Goal: Task Accomplishment & Management: Use online tool/utility

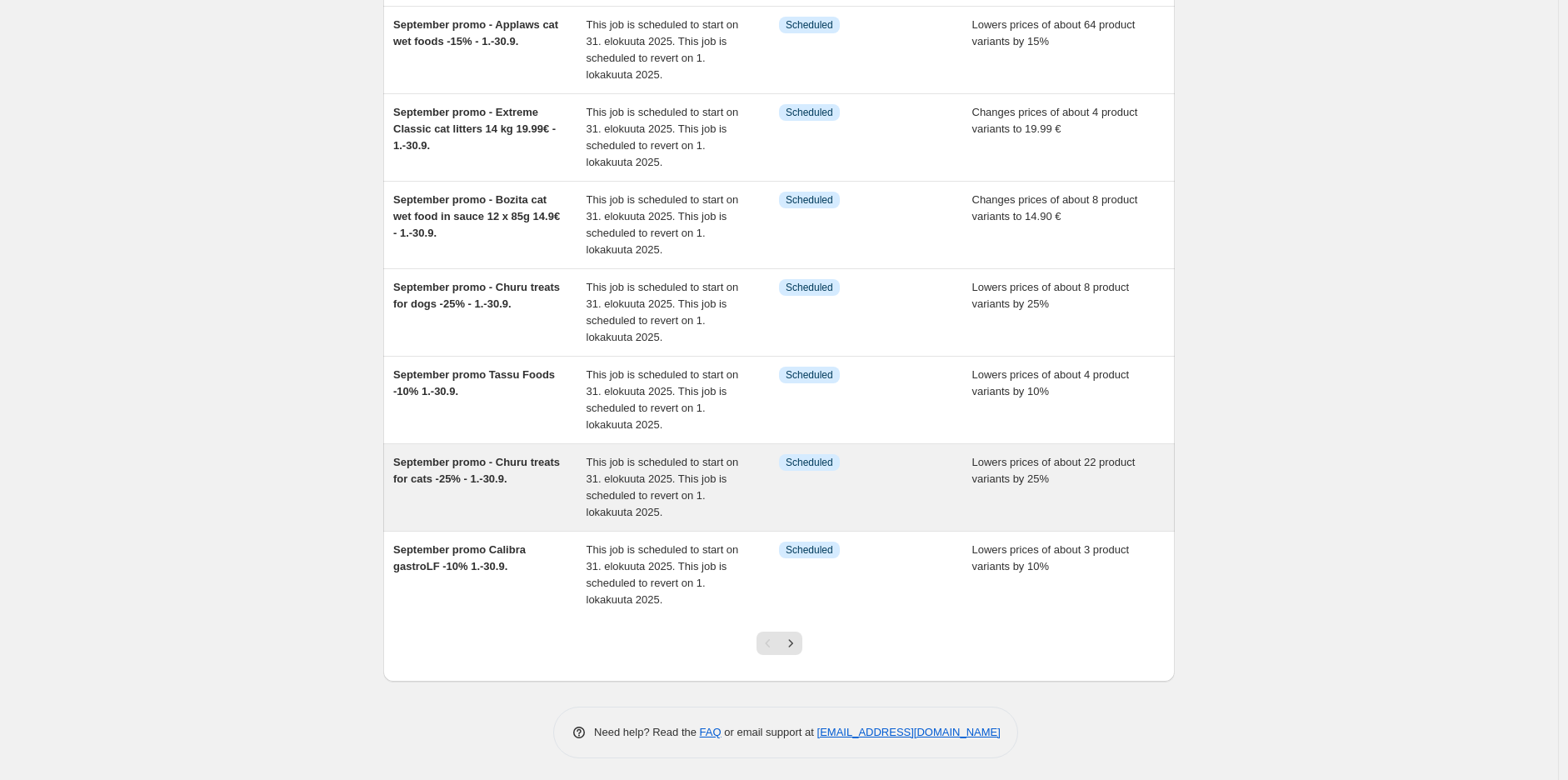
scroll to position [411, 0]
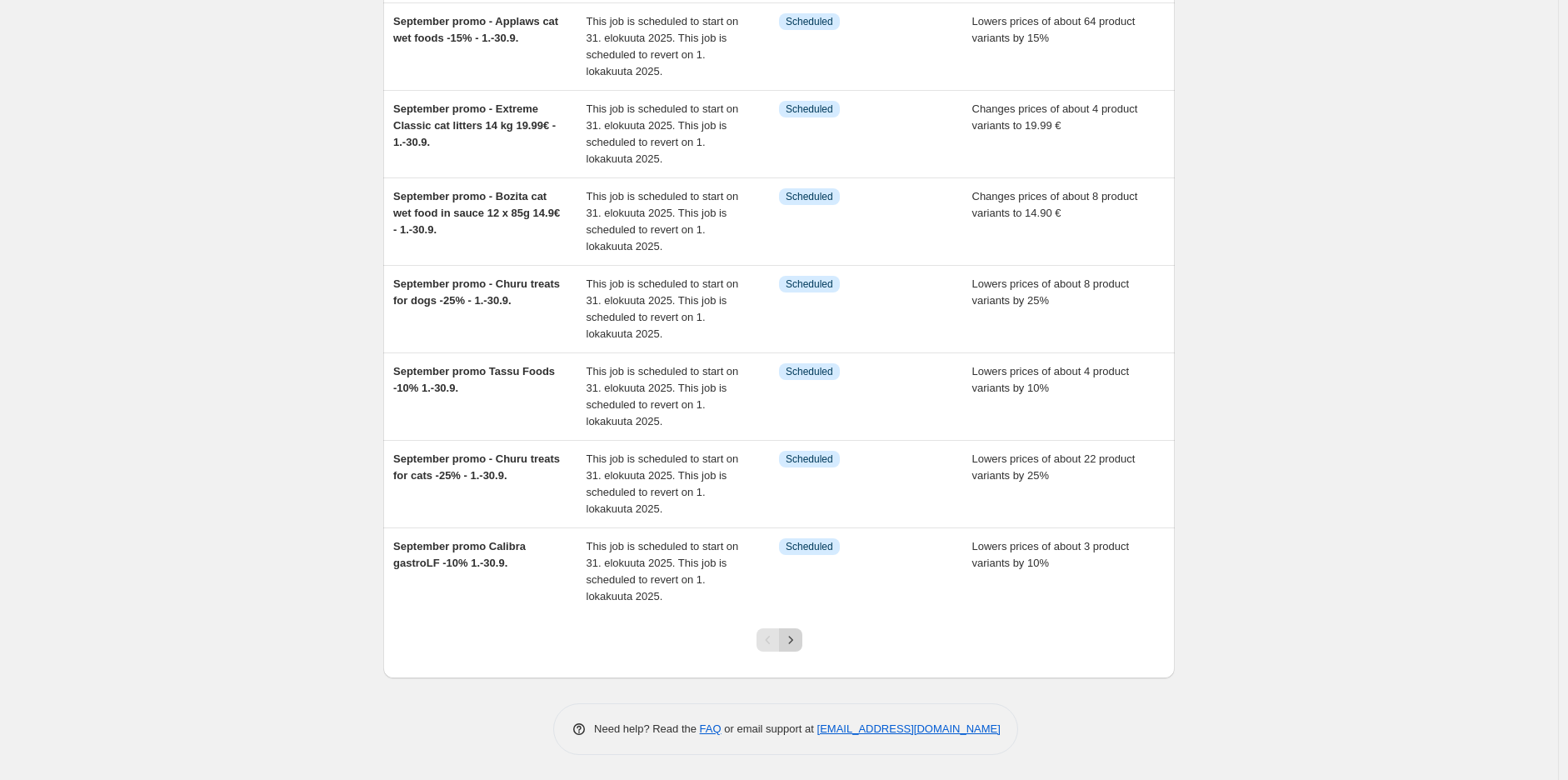
click at [787, 641] on icon "Next" at bounding box center [791, 640] width 17 height 17
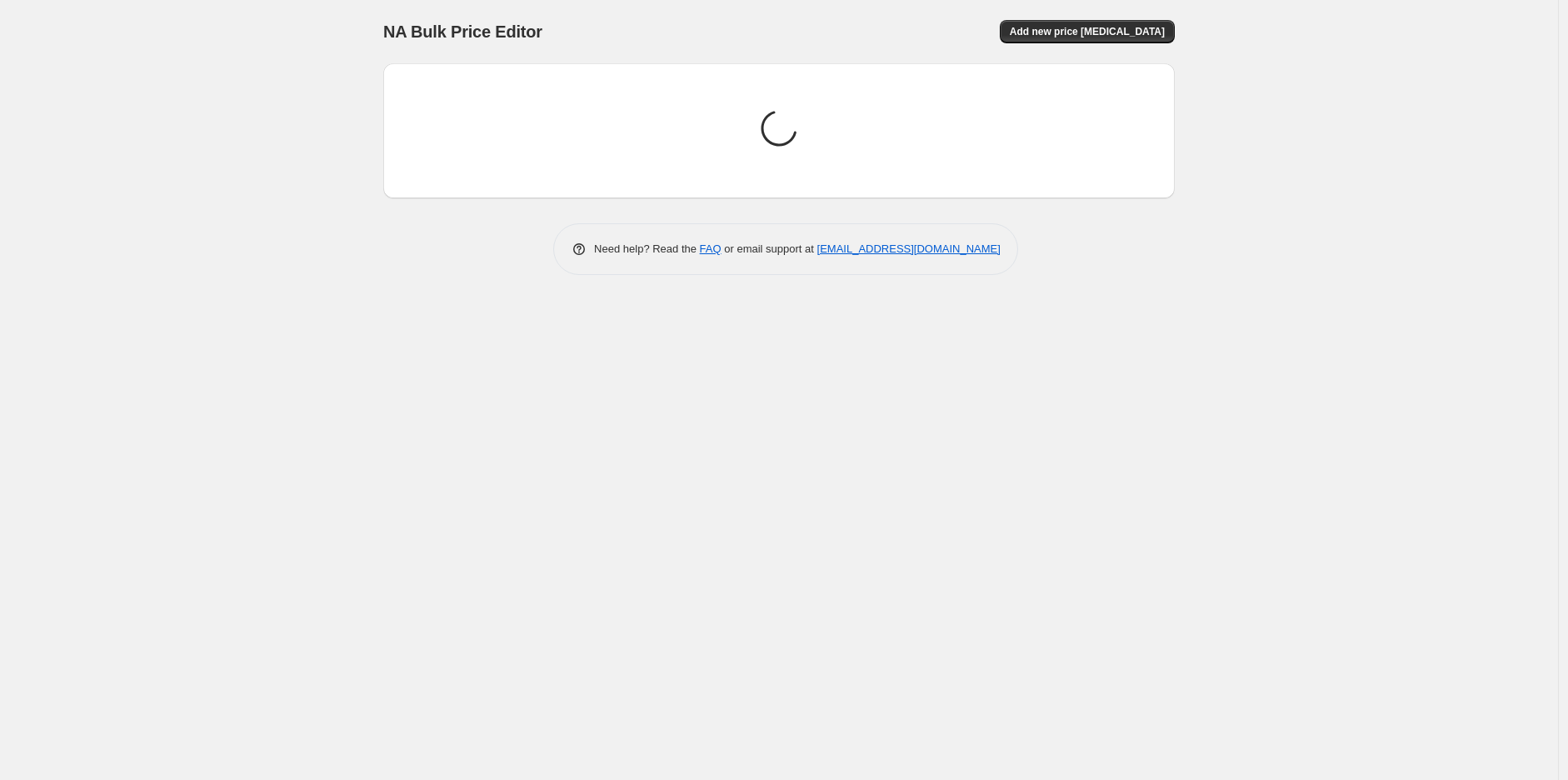
scroll to position [0, 0]
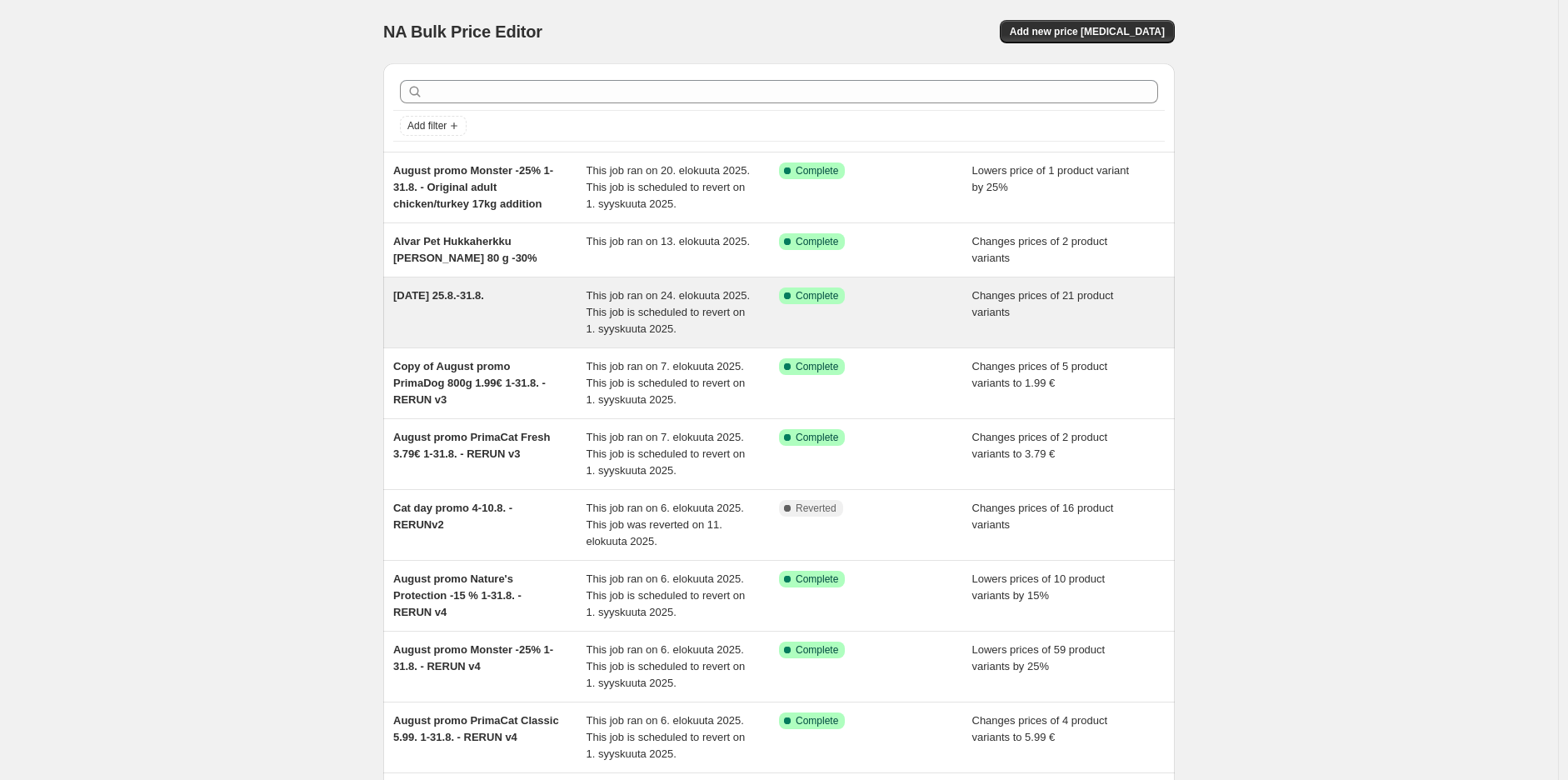
click at [484, 307] on div "[DATE] 25.8.-31.8." at bounding box center [490, 312] width 193 height 50
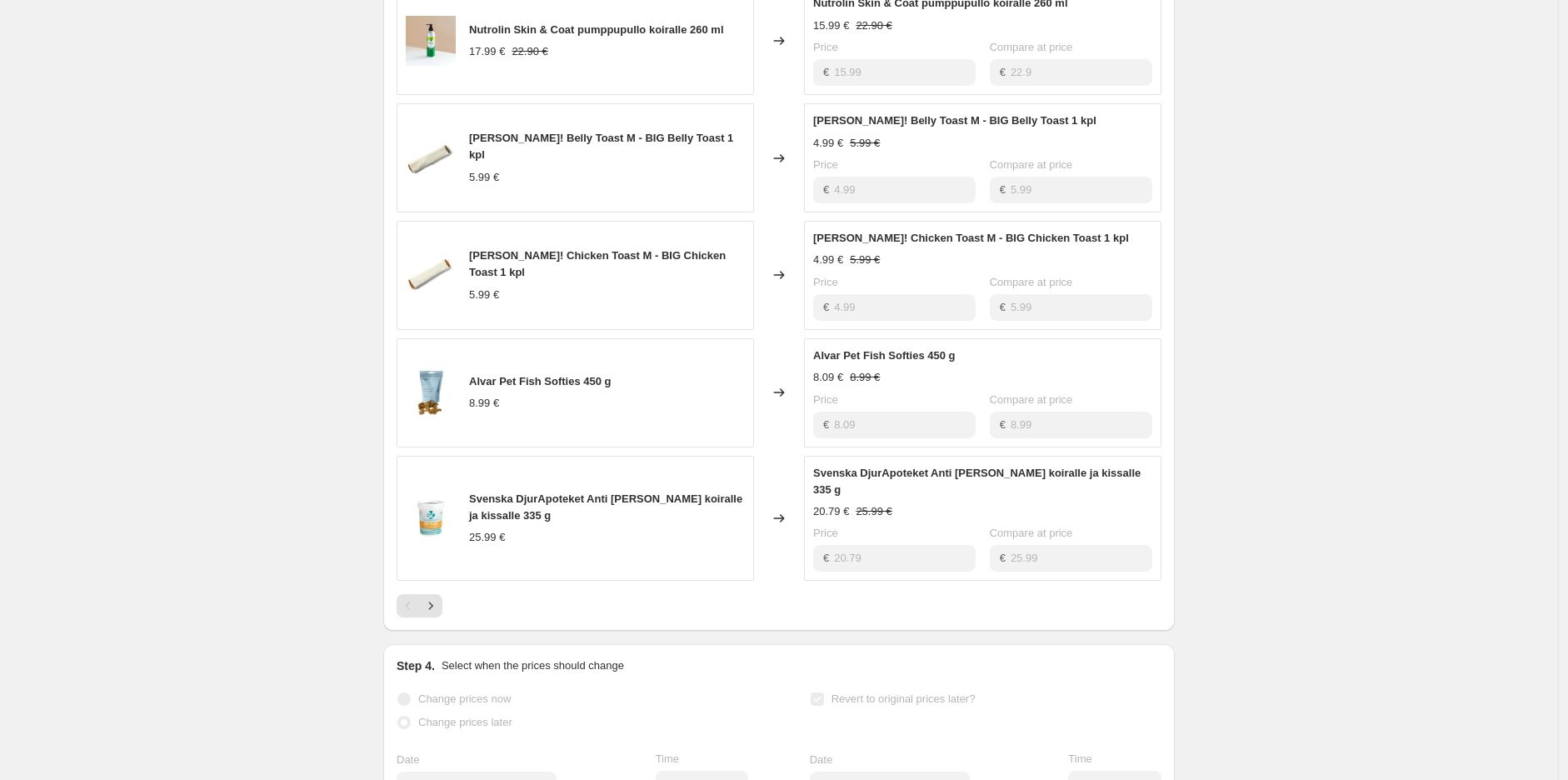
scroll to position [833, 0]
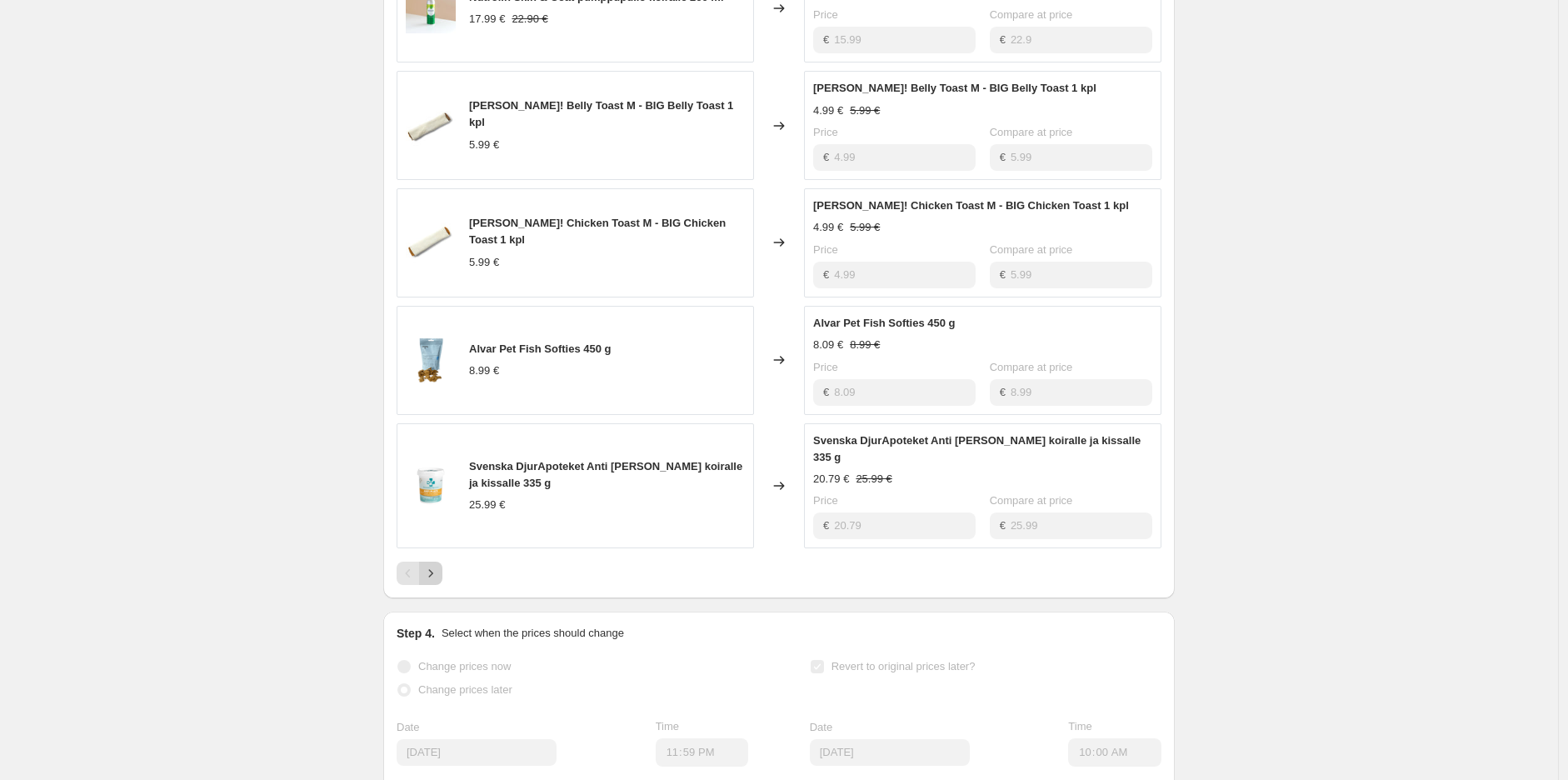
click at [439, 565] on icon "Next" at bounding box center [431, 574] width 17 height 17
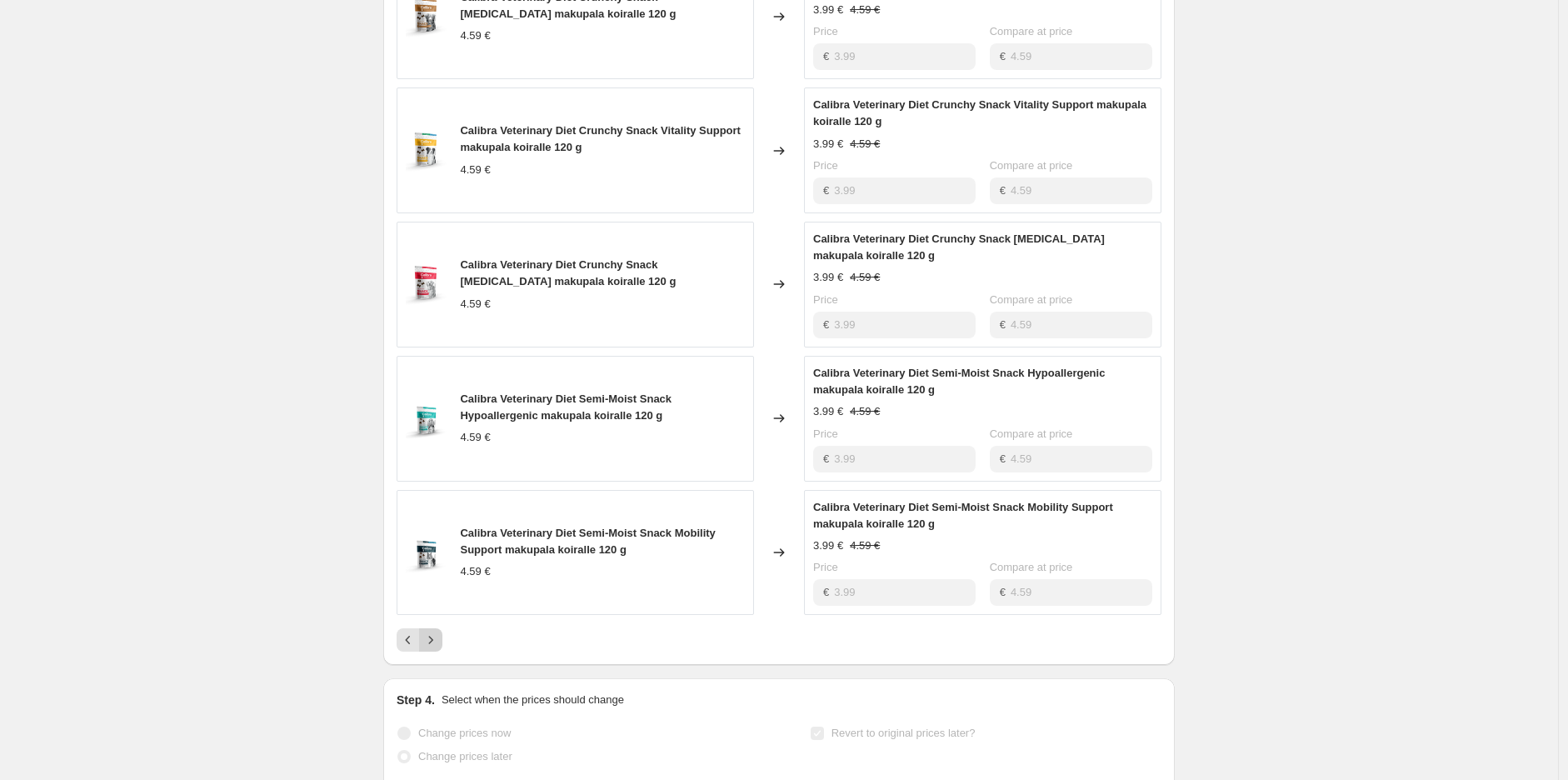
click at [437, 643] on icon "Next" at bounding box center [431, 640] width 17 height 17
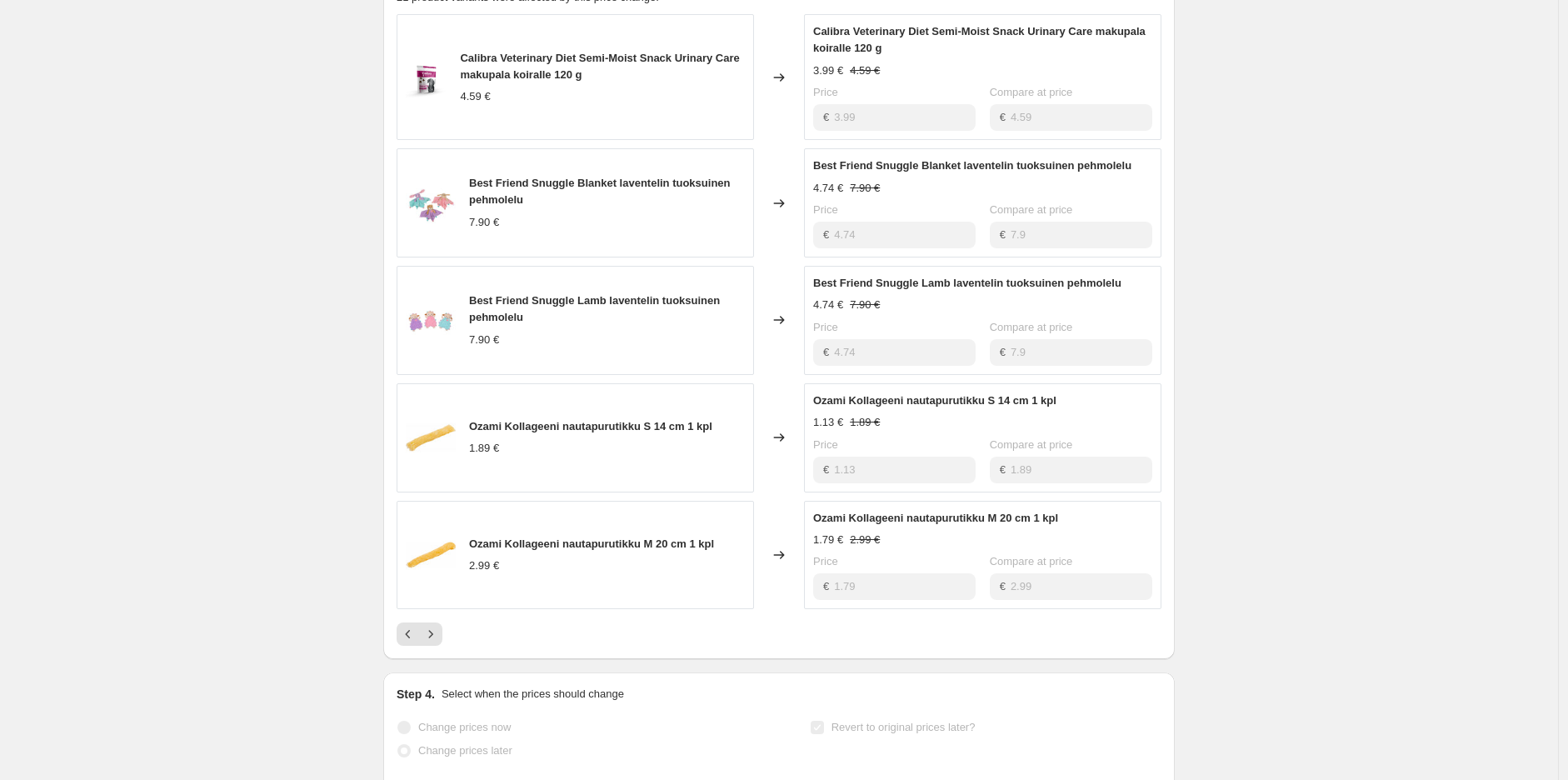
scroll to position [740, 0]
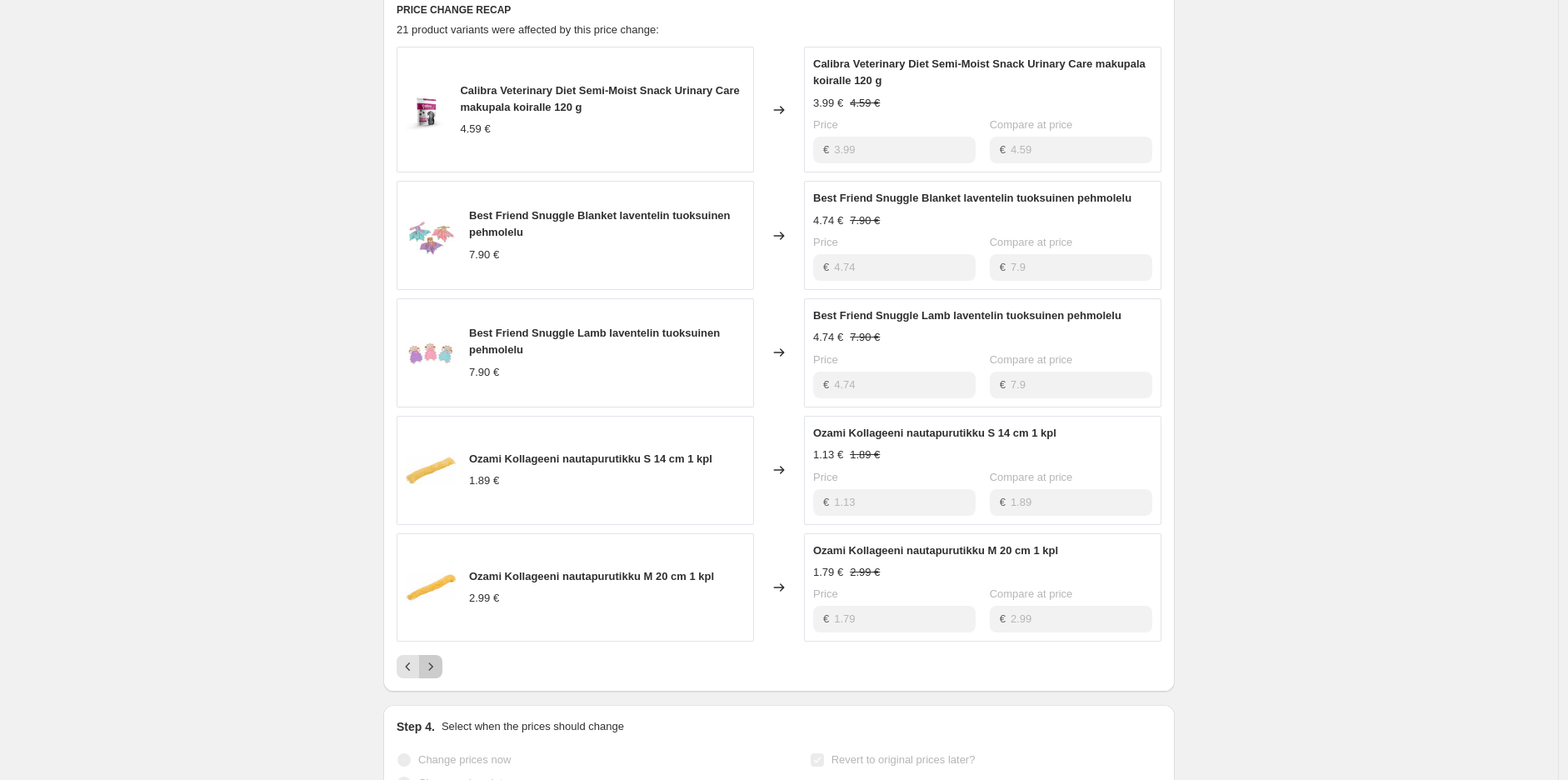
click at [439, 665] on icon "Next" at bounding box center [431, 666] width 17 height 17
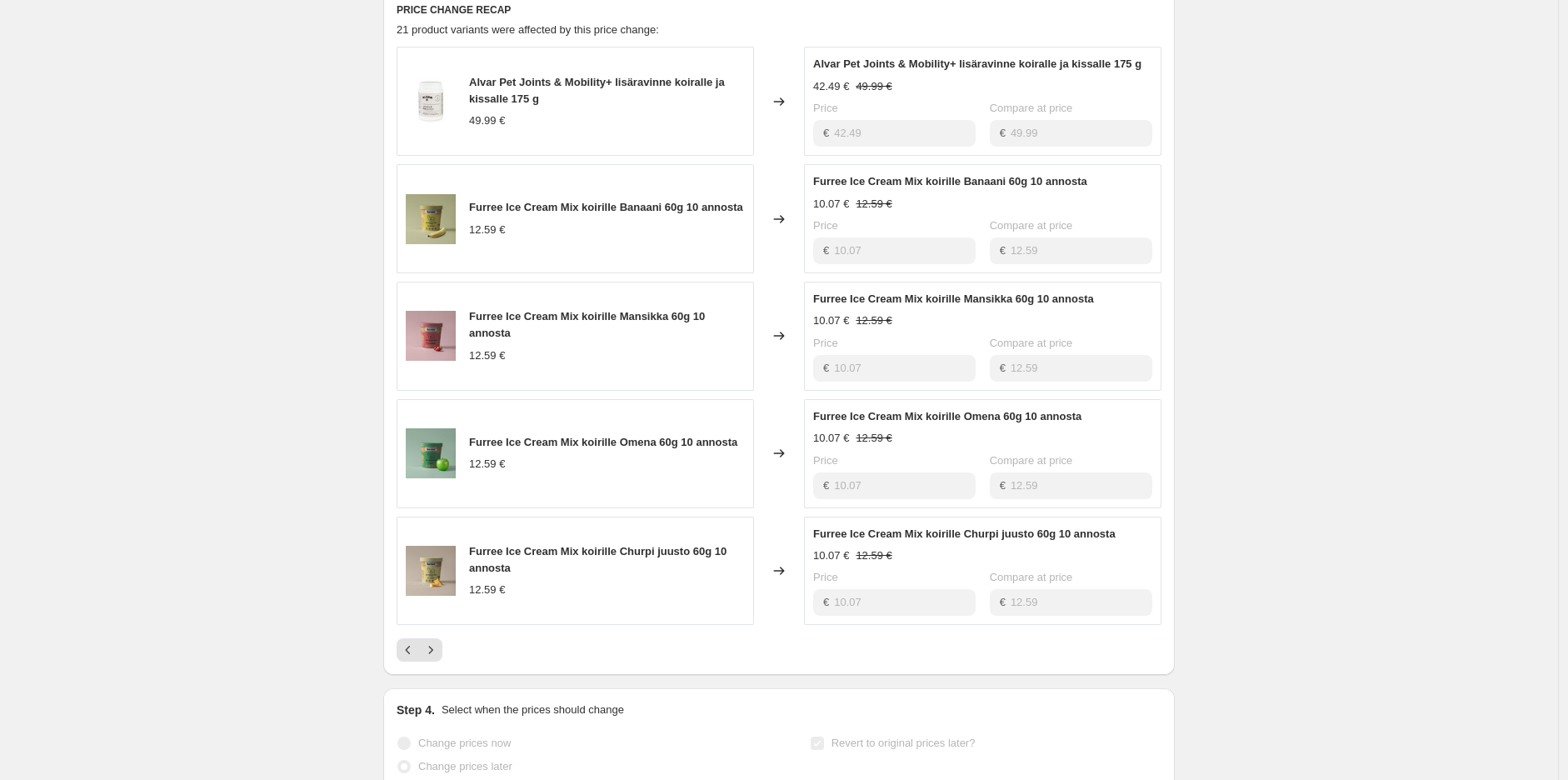
click at [447, 654] on div at bounding box center [778, 650] width 765 height 23
click at [439, 653] on icon "Next" at bounding box center [431, 650] width 17 height 17
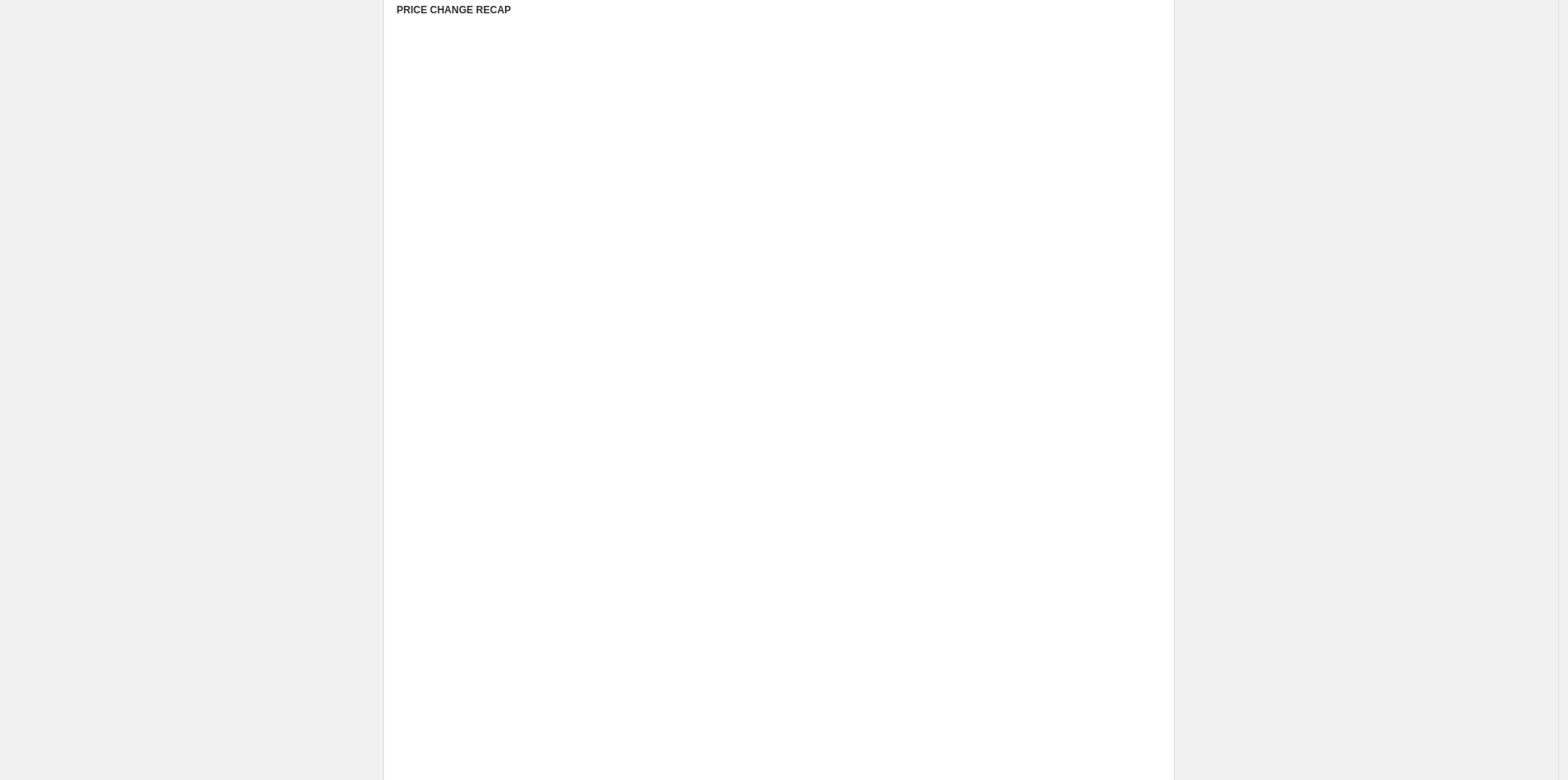
scroll to position [698, 0]
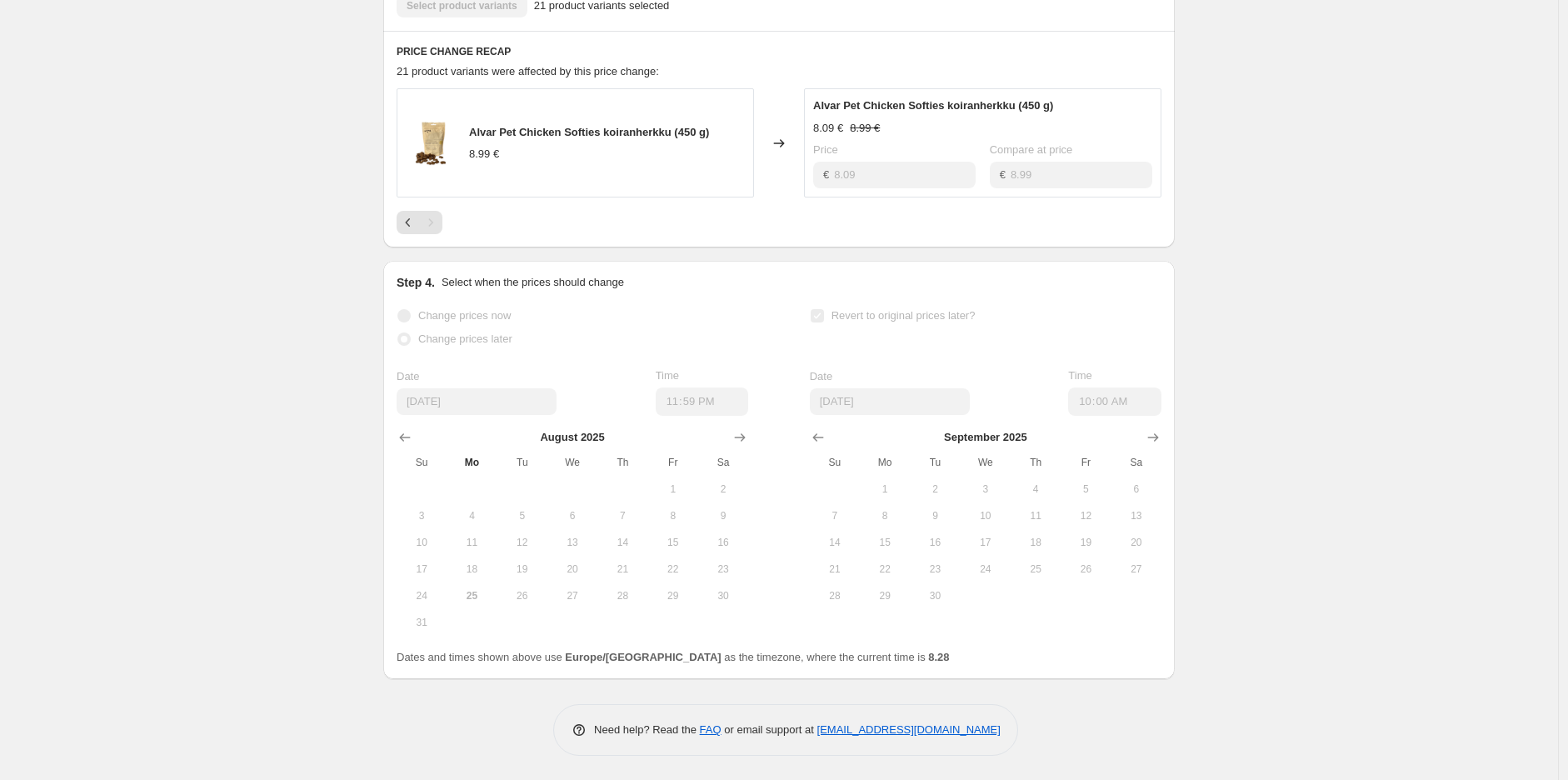
click at [1289, 363] on div "[DATE] 25.8.-31.8.. This page is ready [DATE] 25.8.-31.8. Success Complete Comp…" at bounding box center [778, 40] width 1558 height 1478
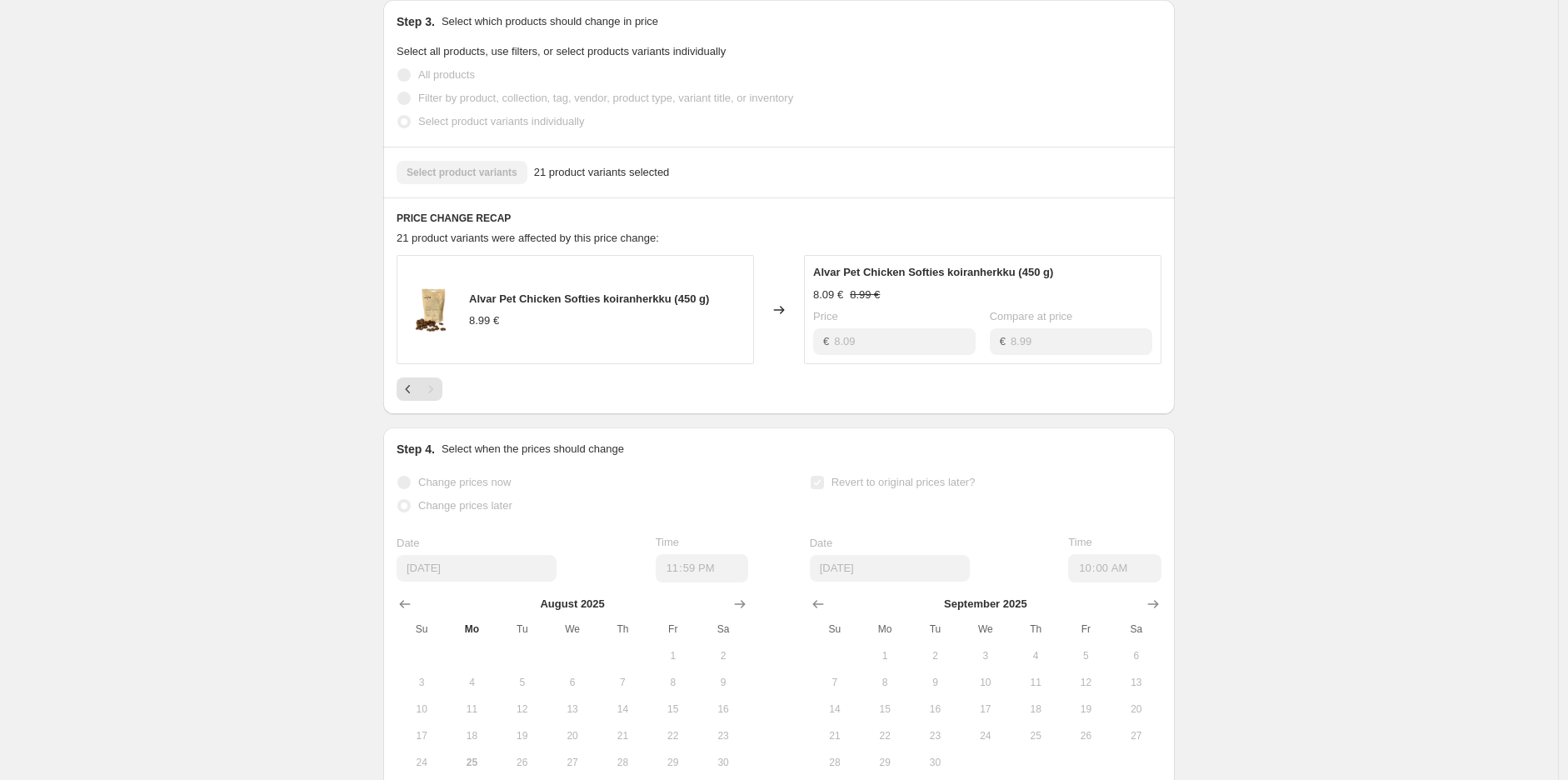
scroll to position [513, 0]
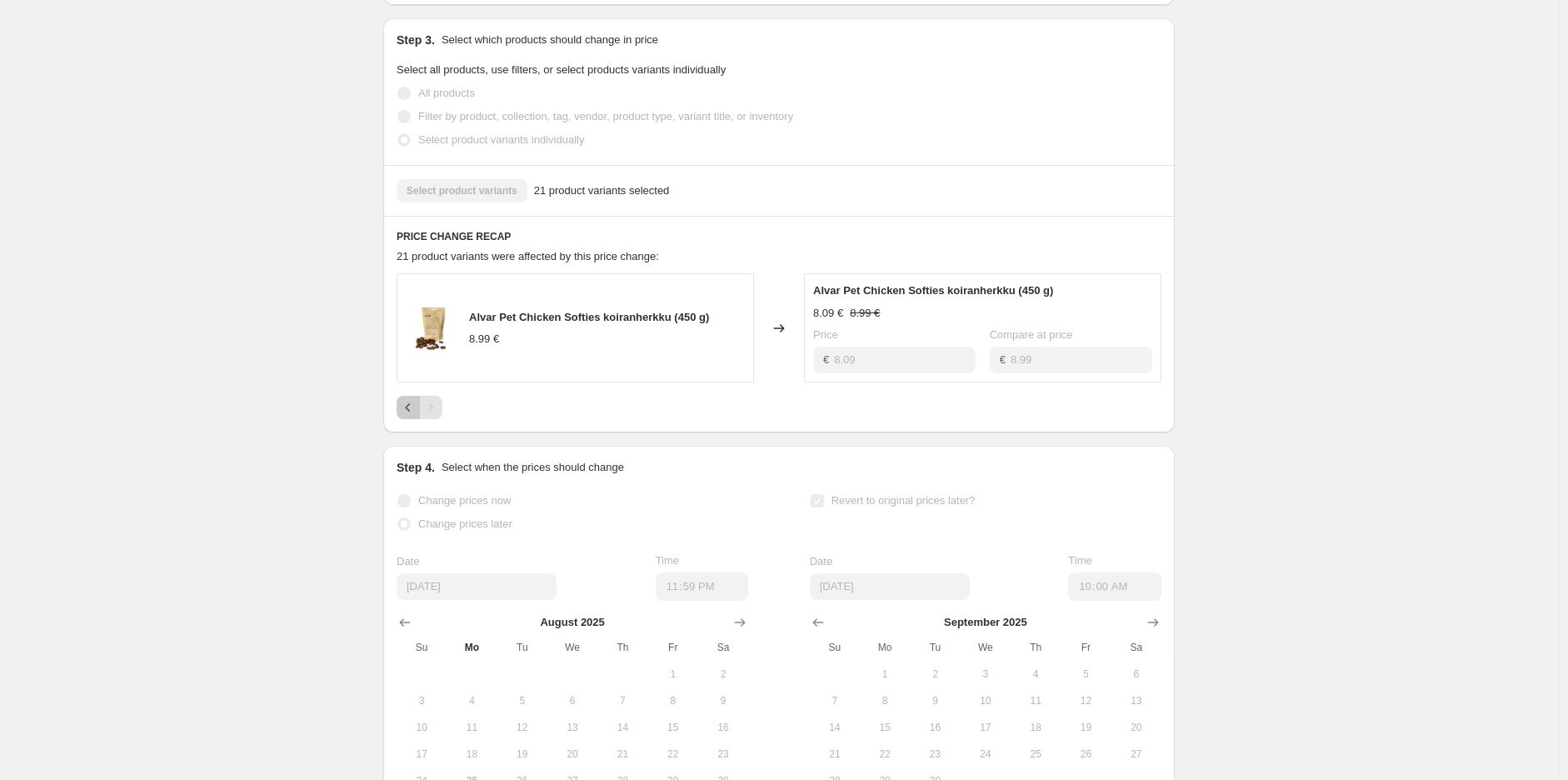
click at [409, 409] on icon "Previous" at bounding box center [408, 407] width 17 height 17
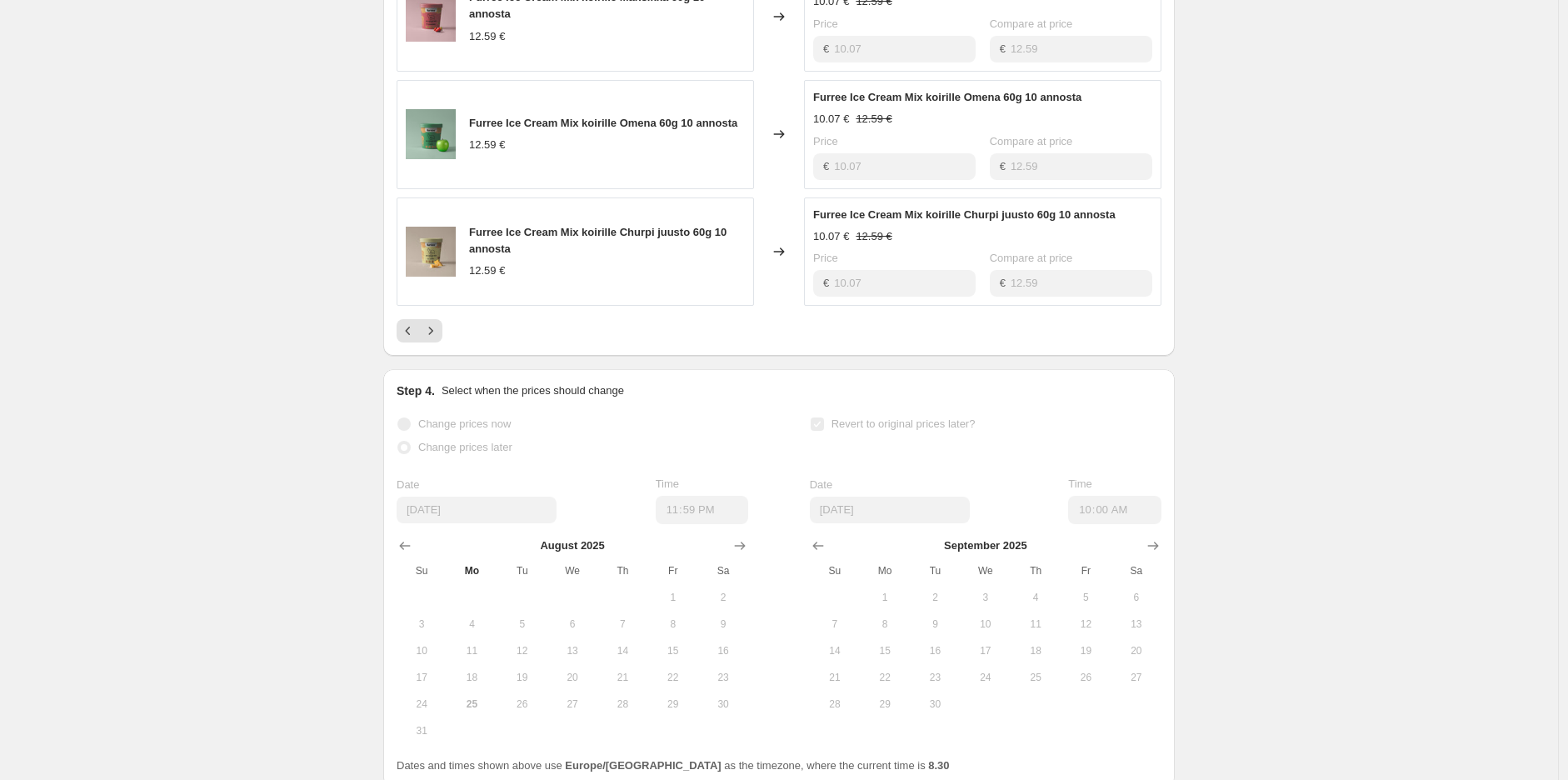
scroll to position [1069, 0]
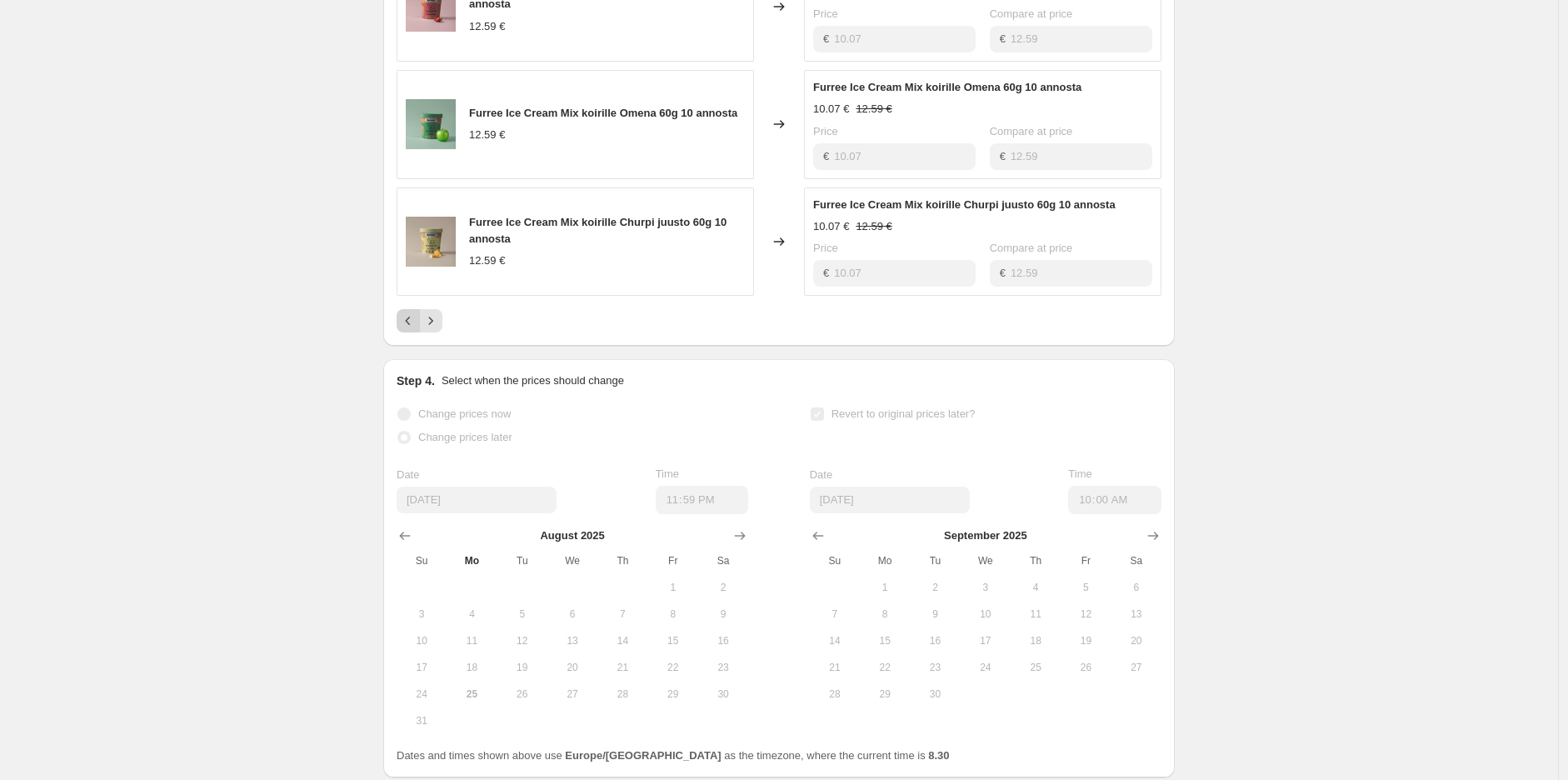
click at [420, 329] on button "Previous" at bounding box center [407, 320] width 23 height 23
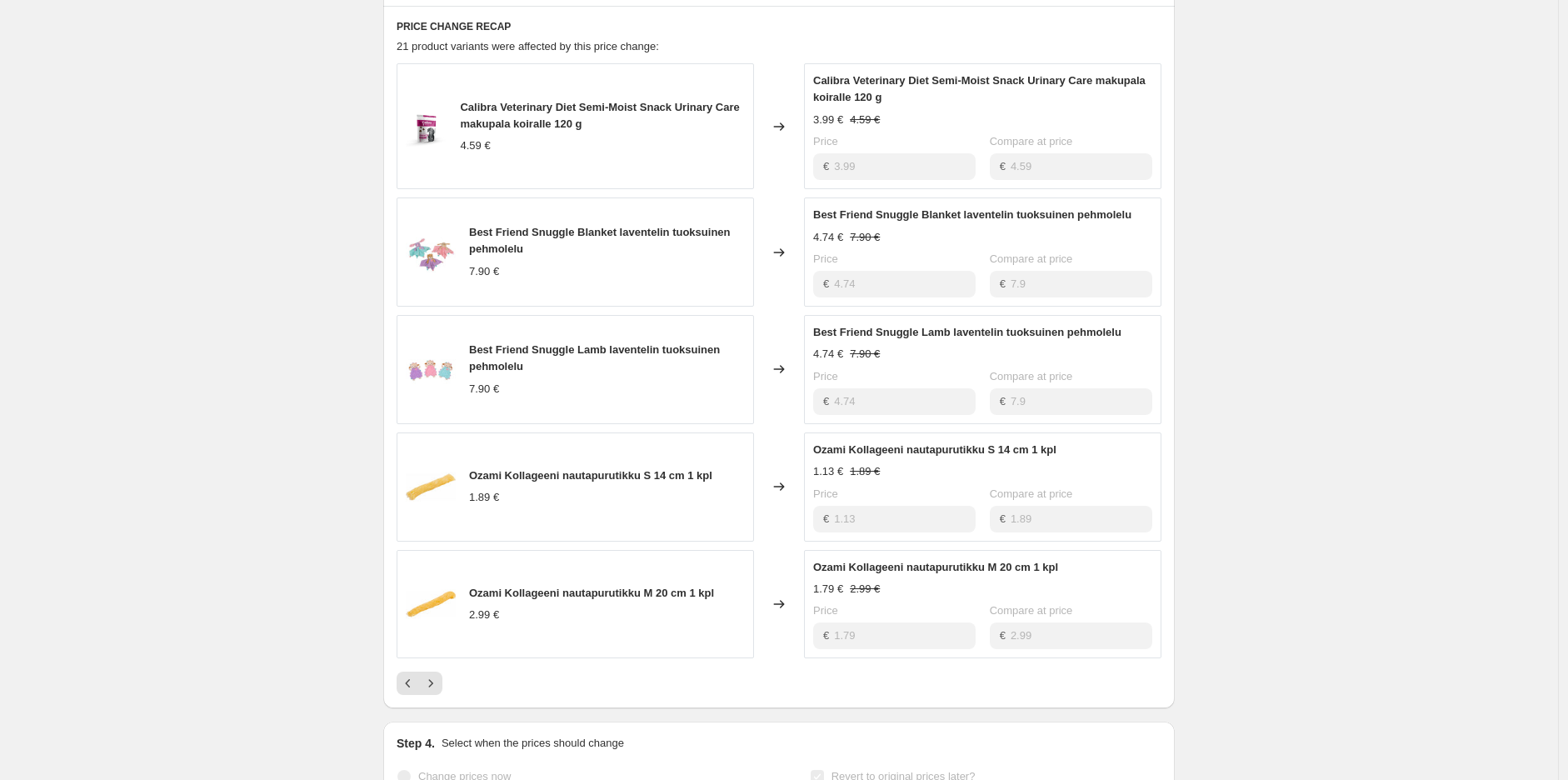
scroll to position [791, 0]
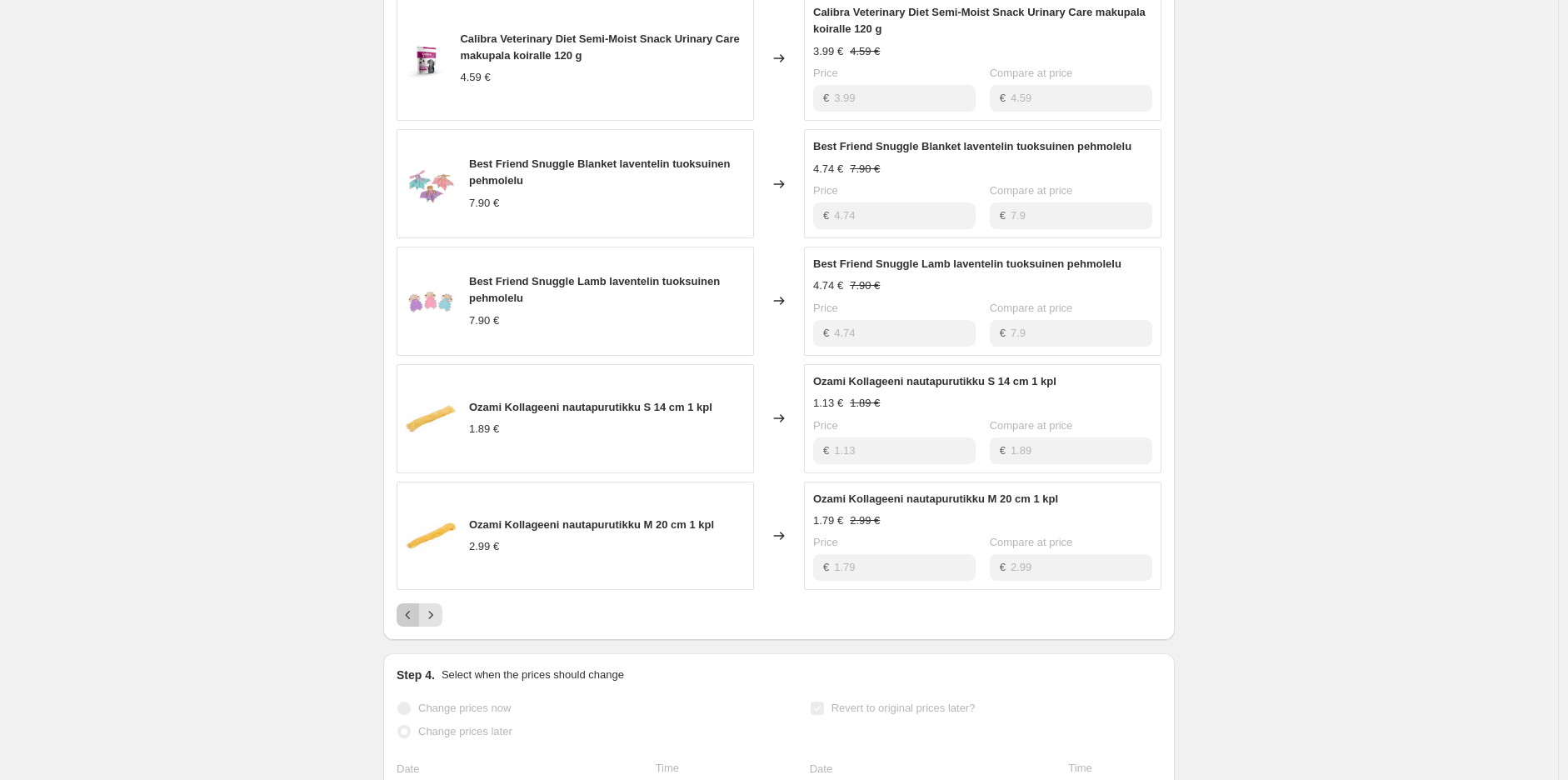
click at [417, 618] on icon "Previous" at bounding box center [408, 615] width 17 height 17
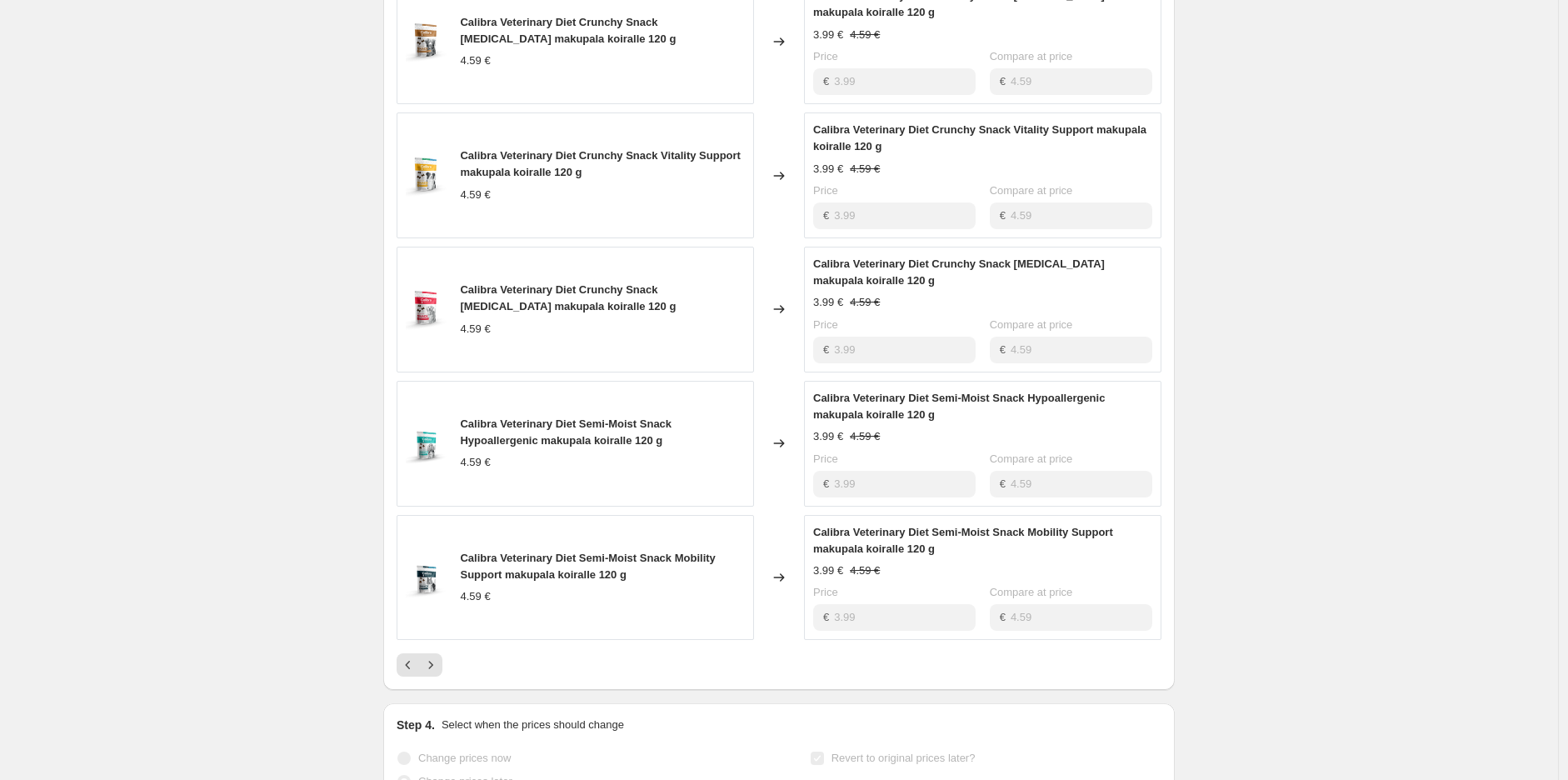
scroll to position [884, 0]
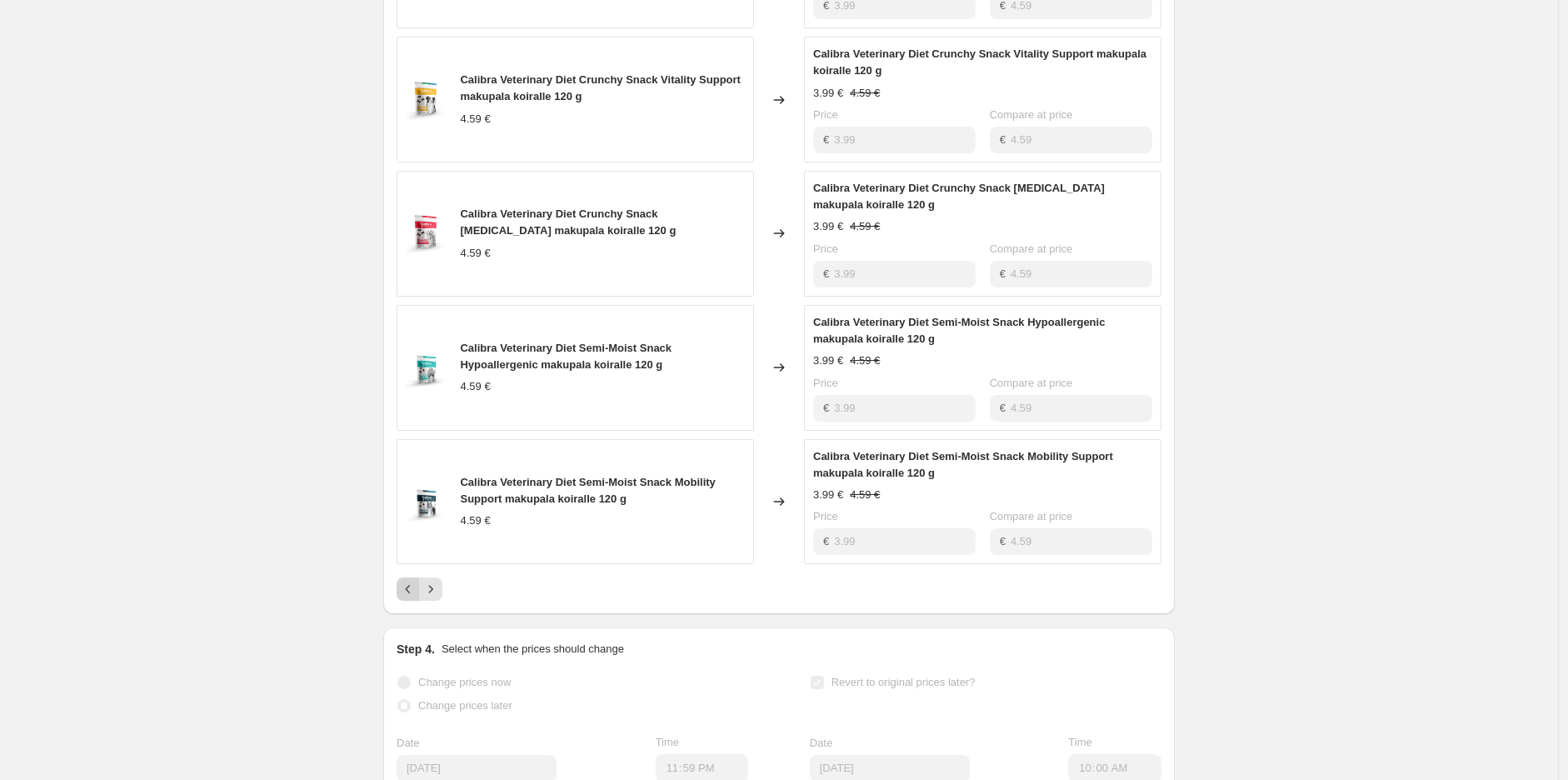
click at [417, 593] on icon "Previous" at bounding box center [408, 589] width 17 height 17
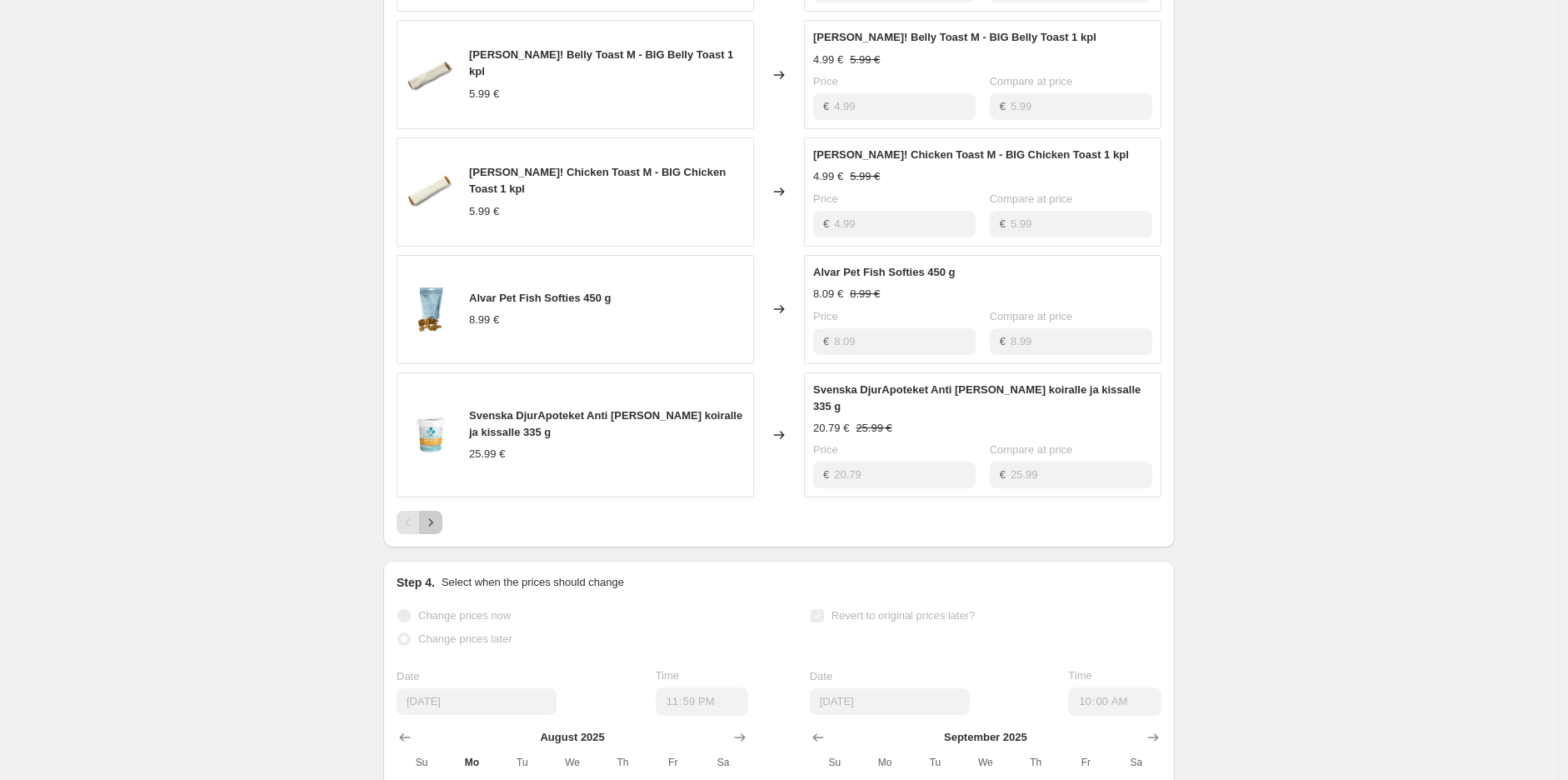
click at [438, 514] on icon "Next" at bounding box center [431, 523] width 17 height 17
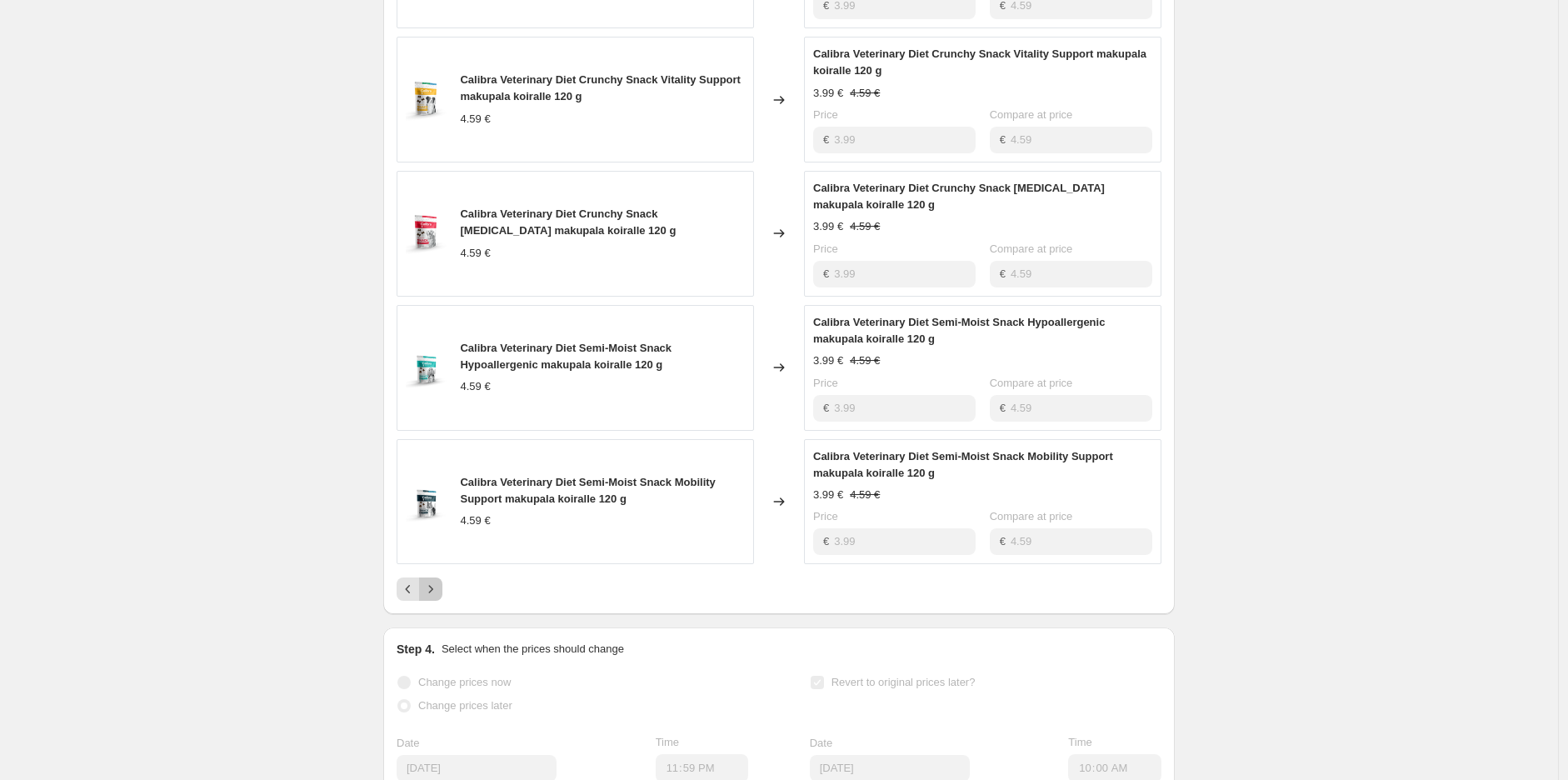
click at [439, 592] on icon "Next" at bounding box center [431, 589] width 17 height 17
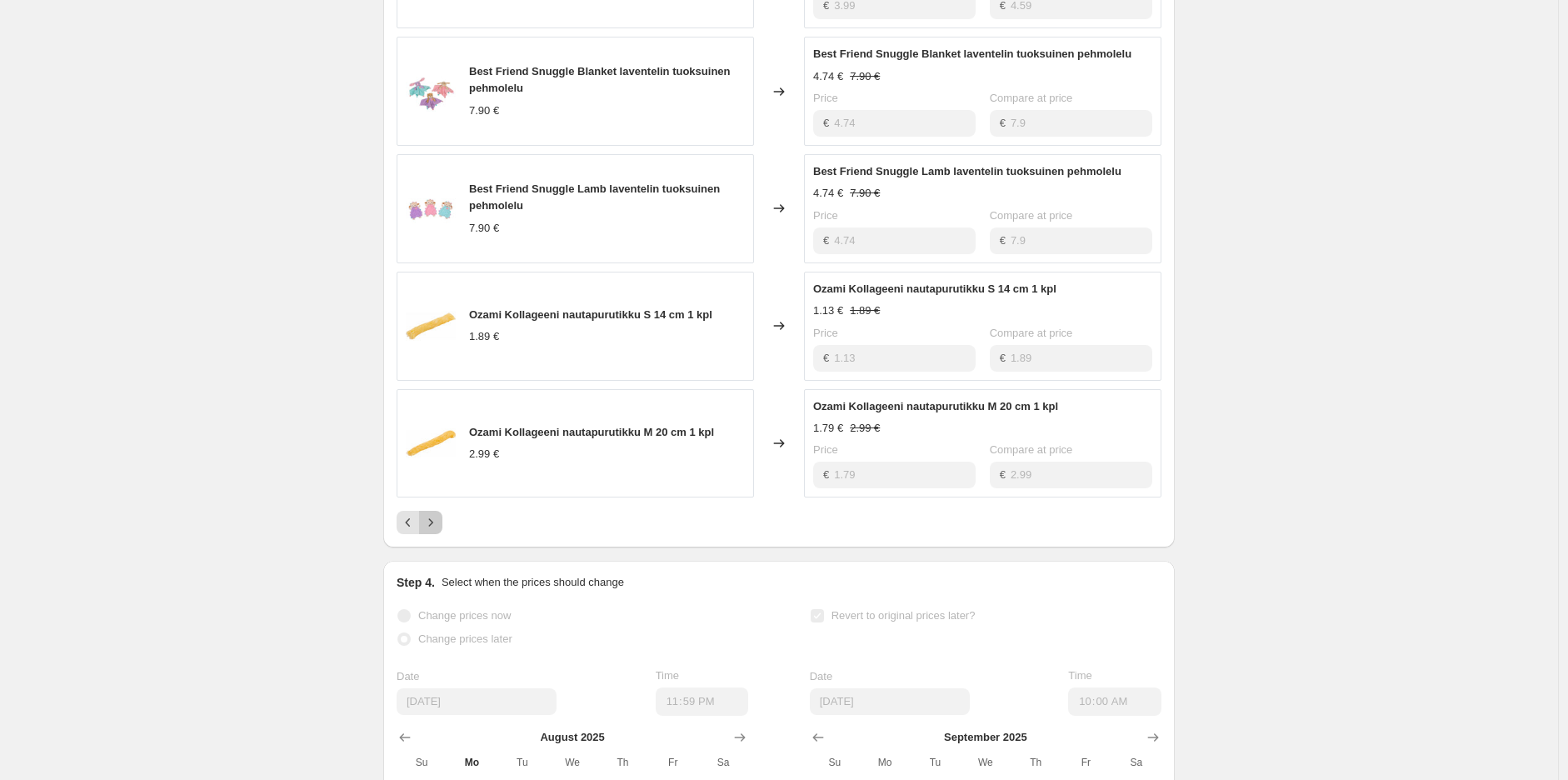
click at [438, 523] on icon "Next" at bounding box center [431, 523] width 17 height 17
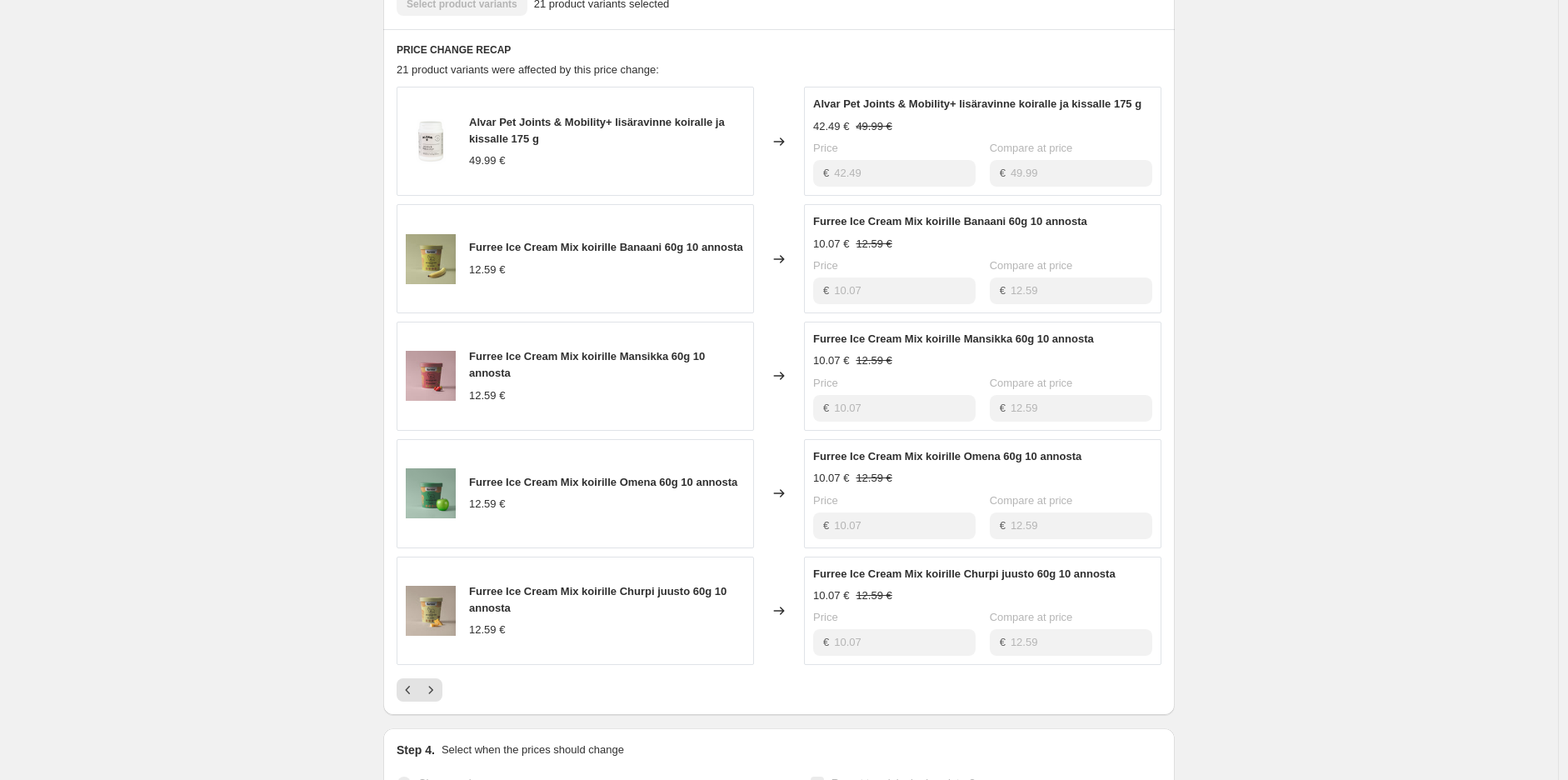
scroll to position [698, 0]
click at [431, 696] on icon "Next" at bounding box center [431, 692] width 17 height 17
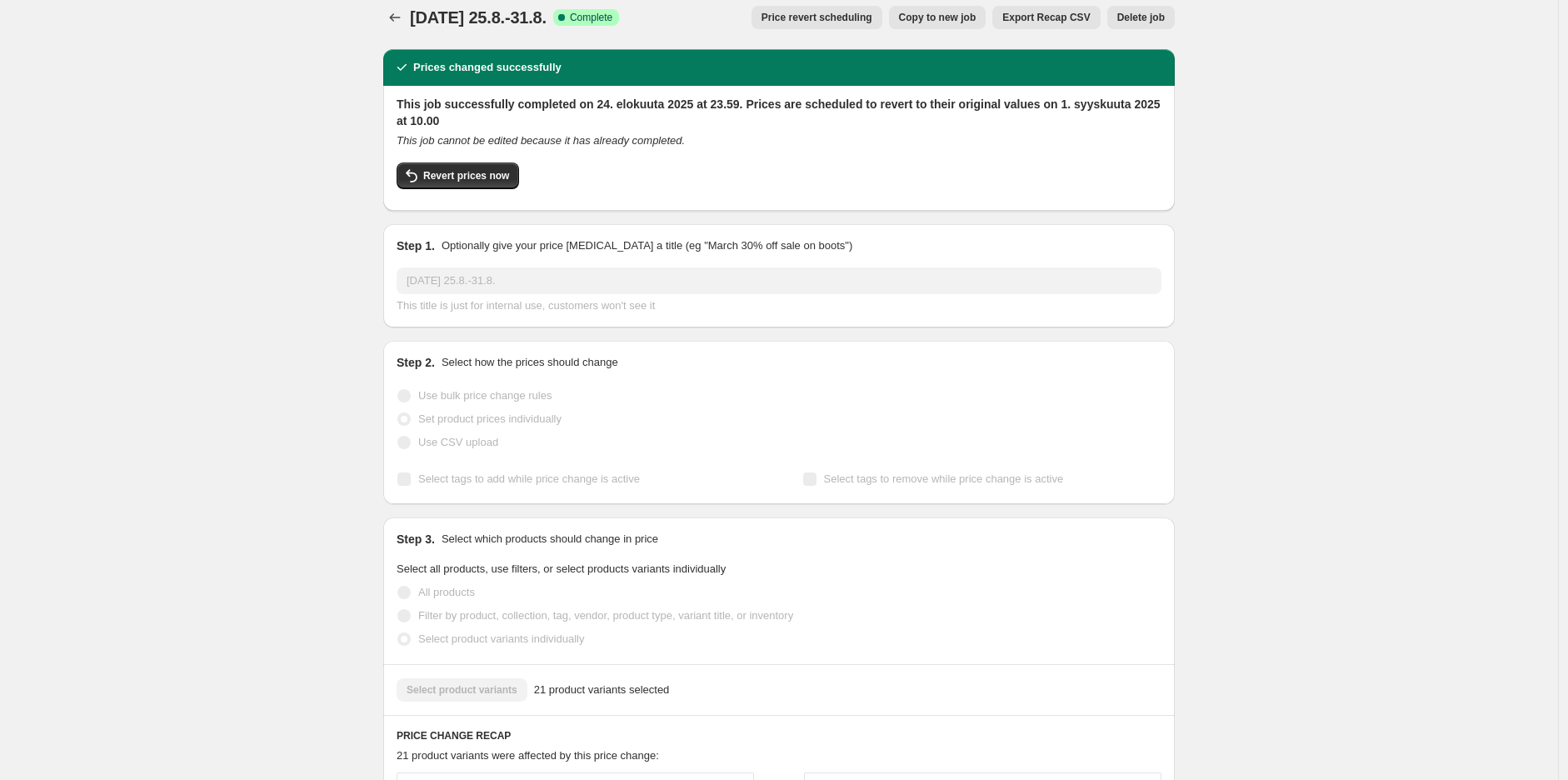
scroll to position [0, 0]
